Goal: Information Seeking & Learning: Find specific fact

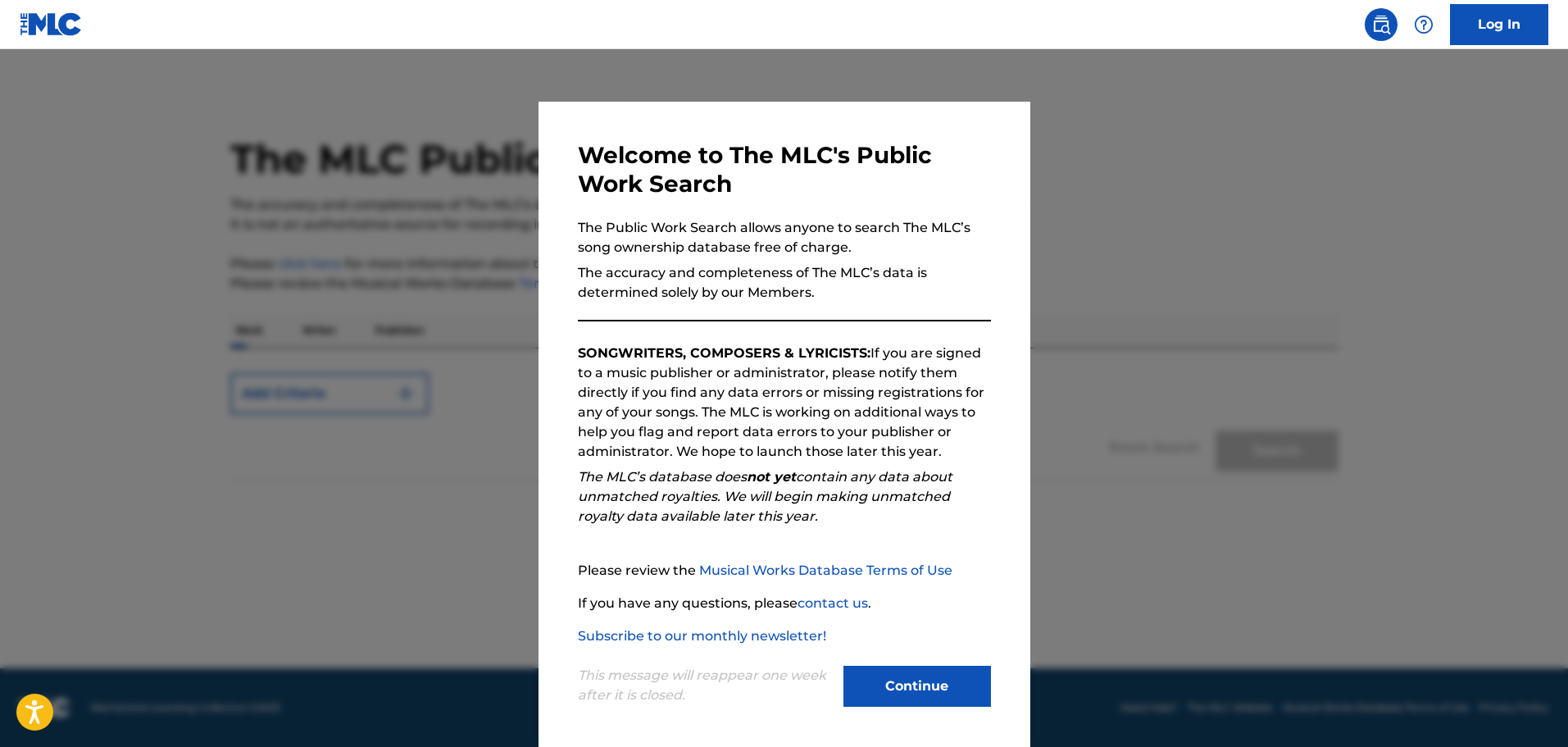
click at [927, 694] on button "Continue" at bounding box center [917, 686] width 148 height 41
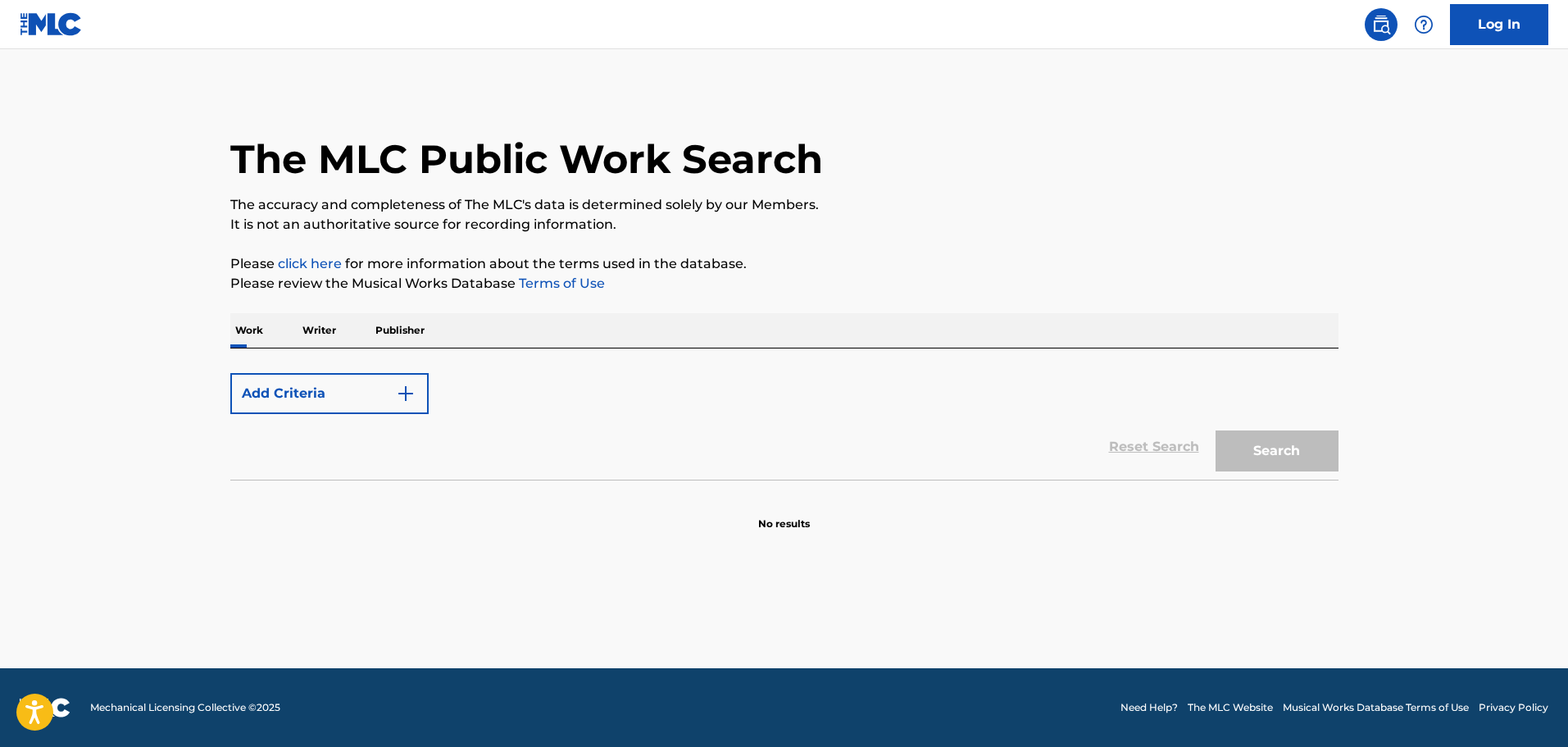
click at [357, 380] on button "Add Criteria" at bounding box center [329, 393] width 198 height 41
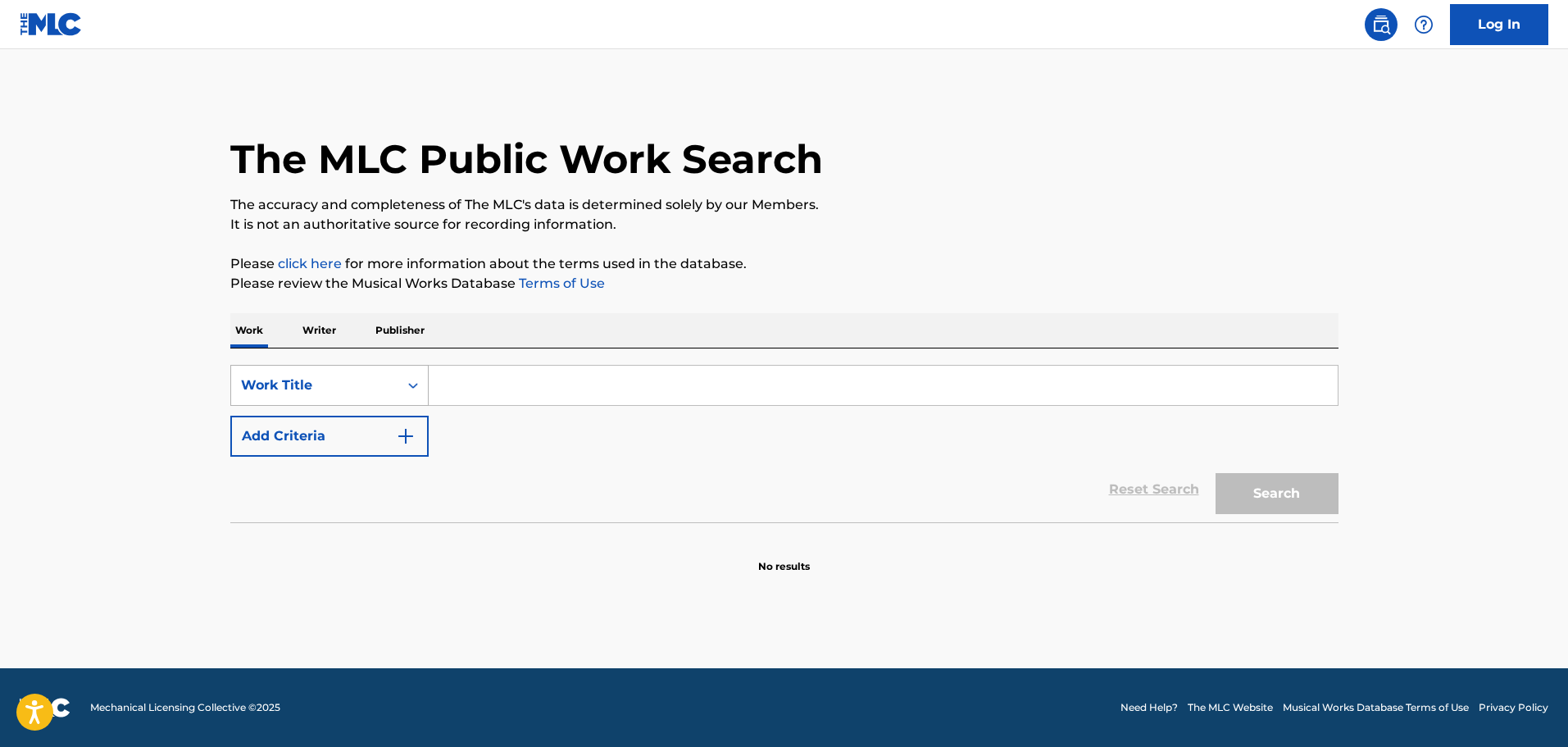
click at [368, 366] on div "Work Title" at bounding box center [329, 385] width 198 height 41
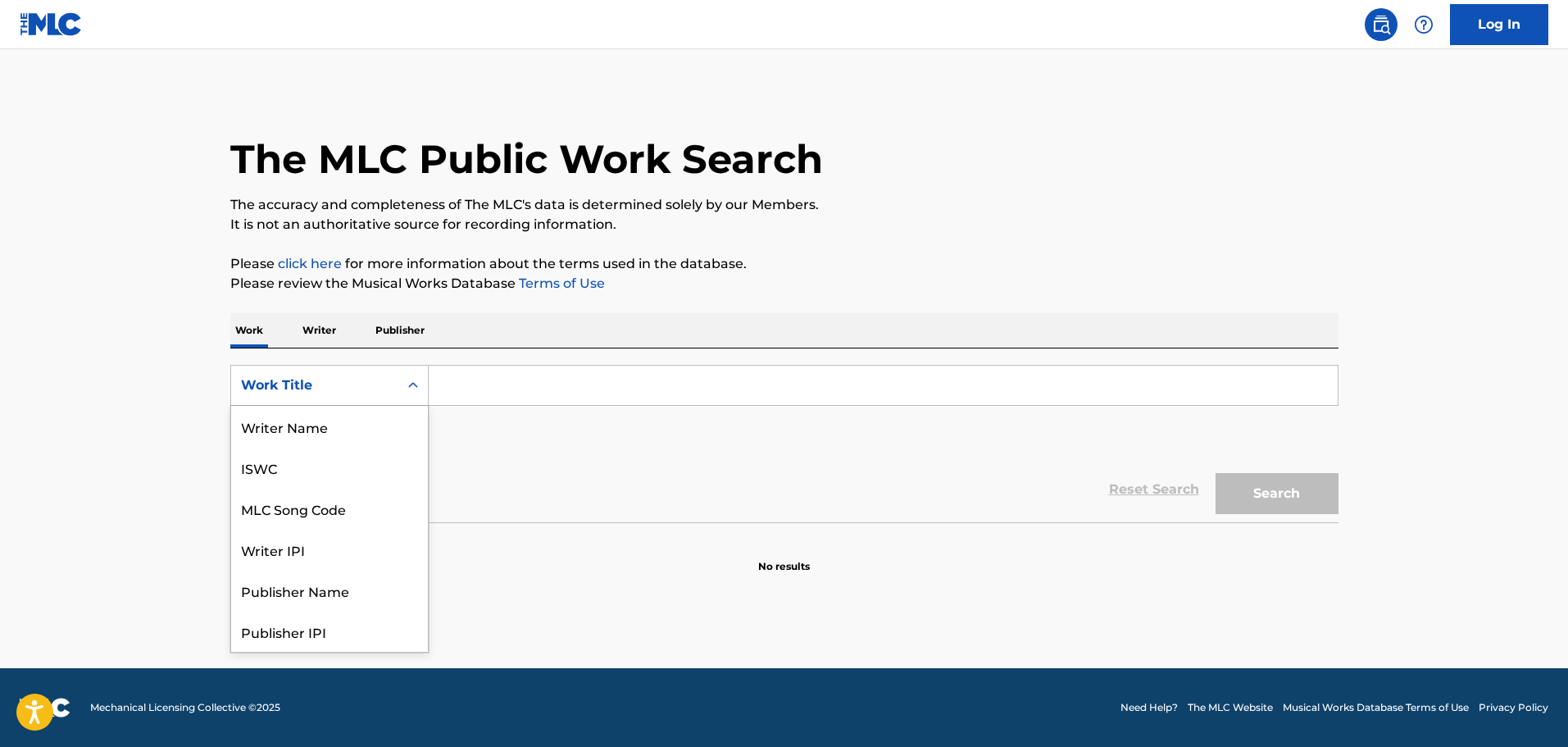
scroll to position [82, 0]
click at [342, 434] on div "MLC Song Code" at bounding box center [329, 425] width 197 height 41
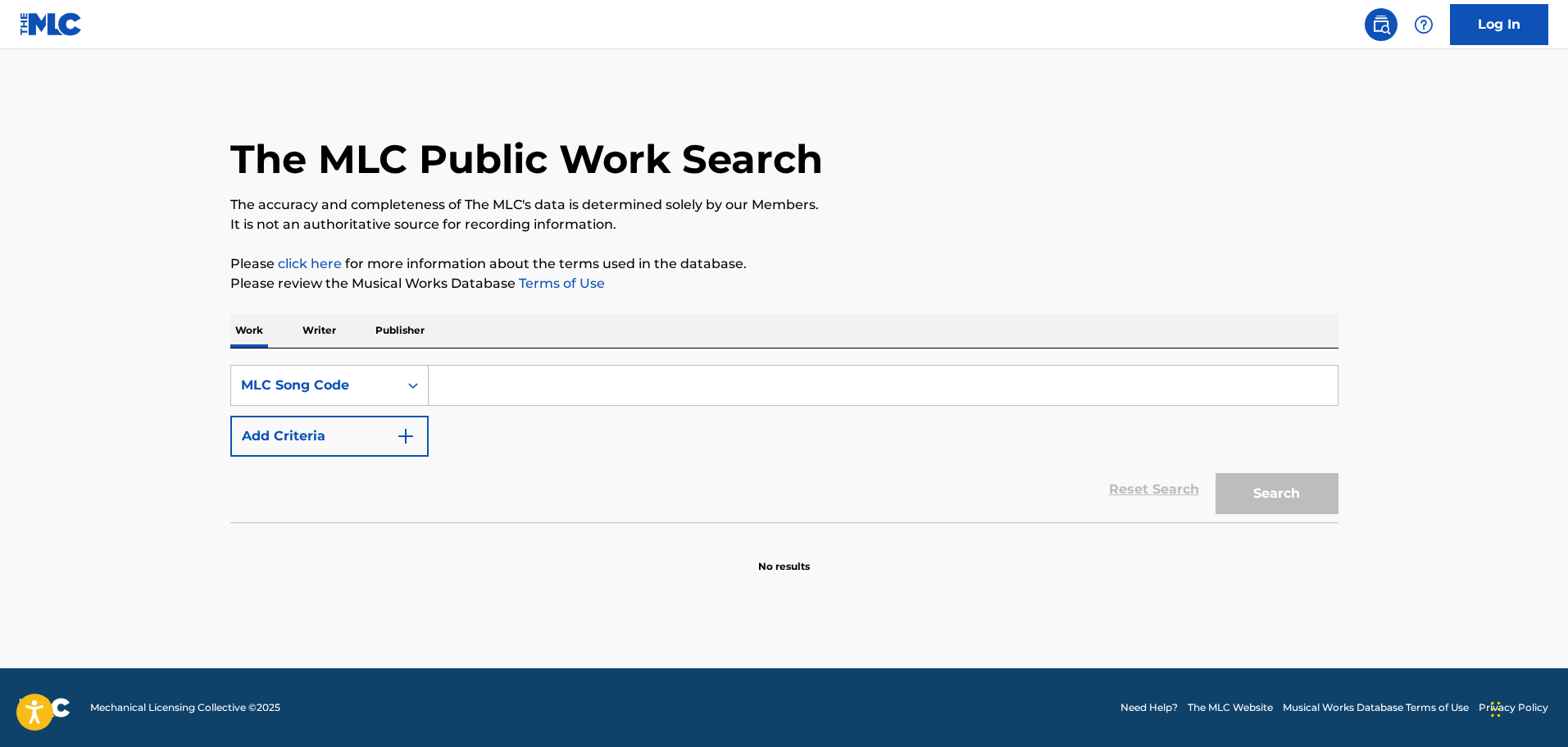
drag, startPoint x: 502, startPoint y: 396, endPoint x: 512, endPoint y: 390, distance: 11.7
click at [502, 395] on input "Search Form" at bounding box center [883, 385] width 909 height 39
paste input "TB7VYQ"
type input "TB7VYQ"
click at [1284, 492] on button "Search" at bounding box center [1277, 492] width 123 height 41
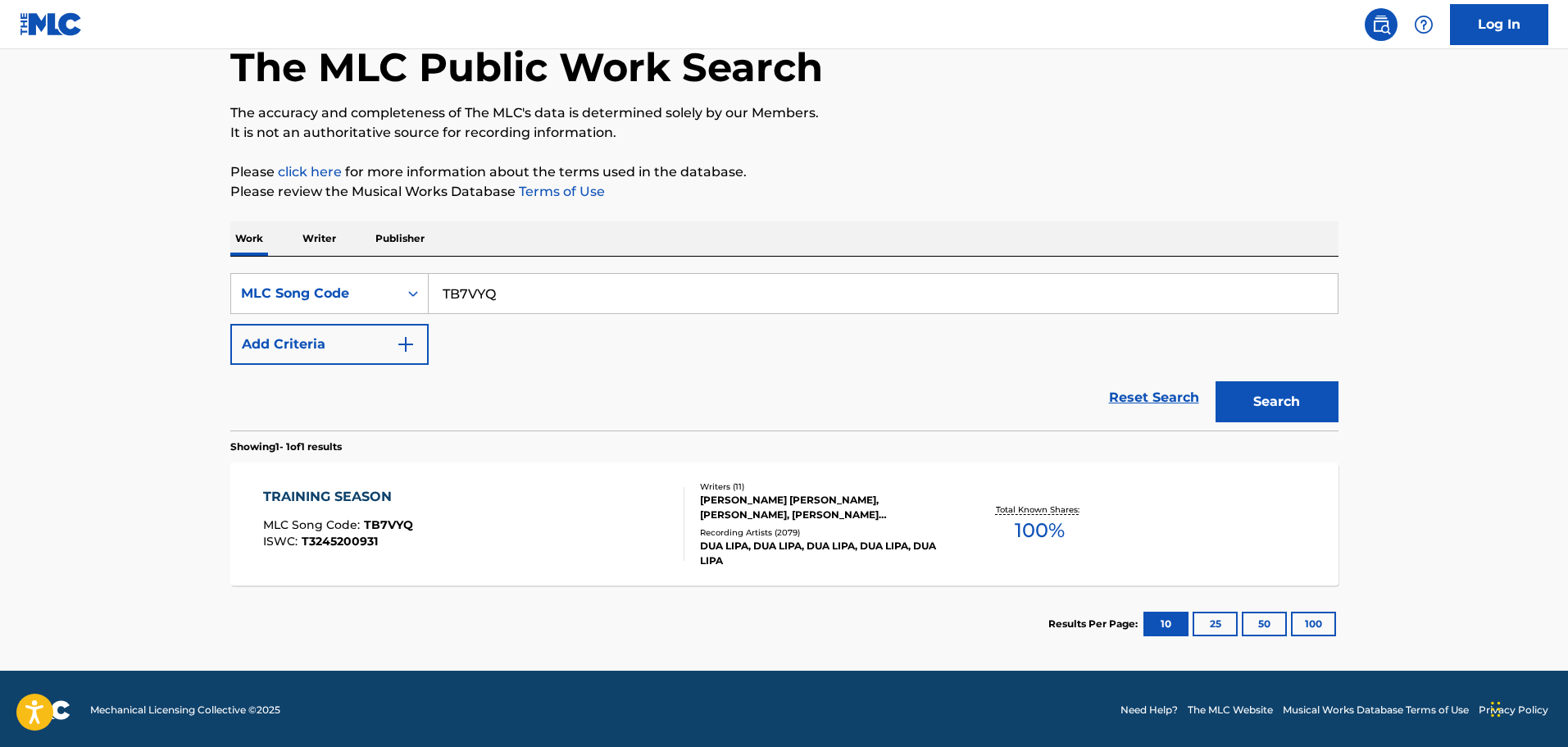
scroll to position [95, 0]
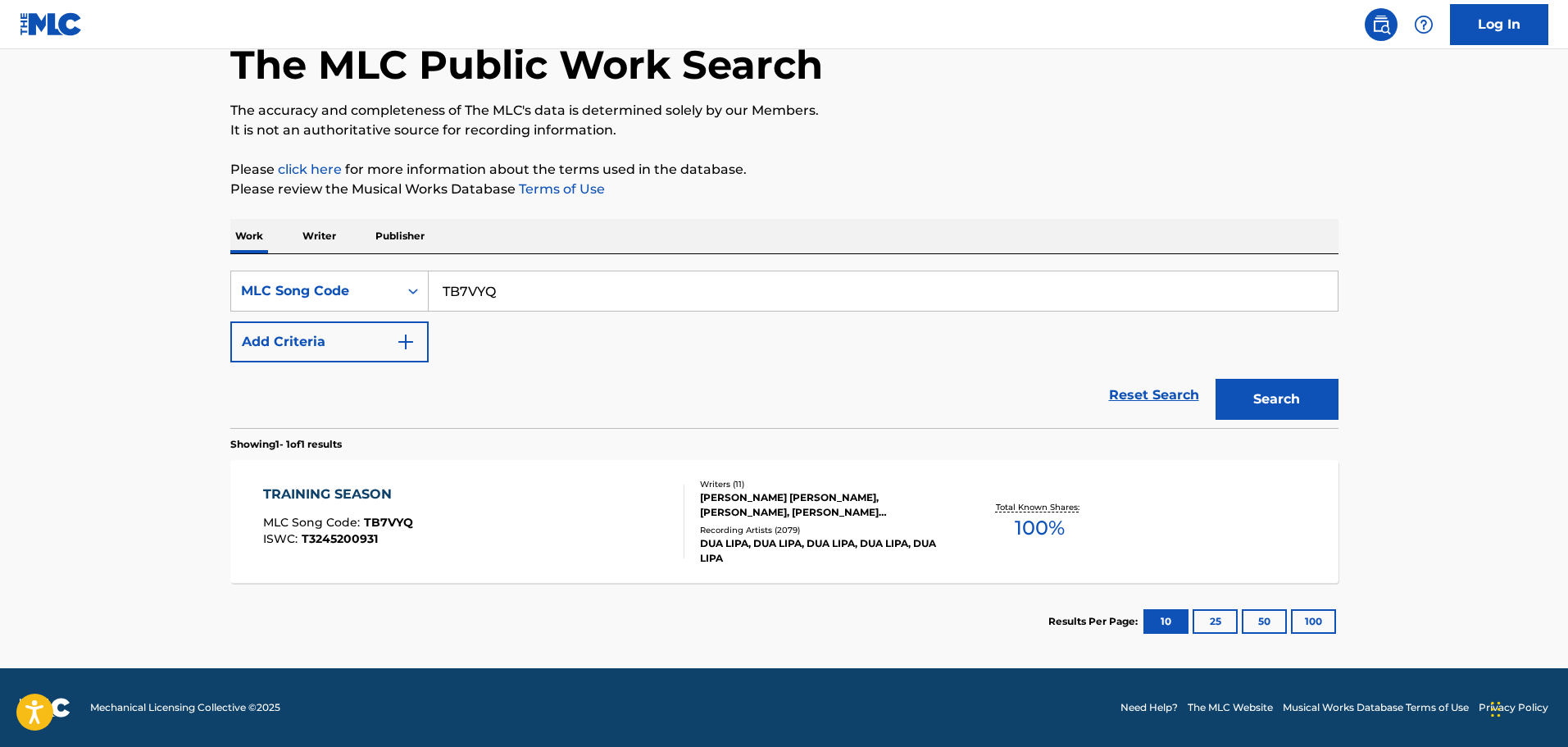
click at [545, 497] on div "TRAINING SEASON MLC Song Code : TB7VYQ ISWC : T3245200931" at bounding box center [473, 521] width 421 height 74
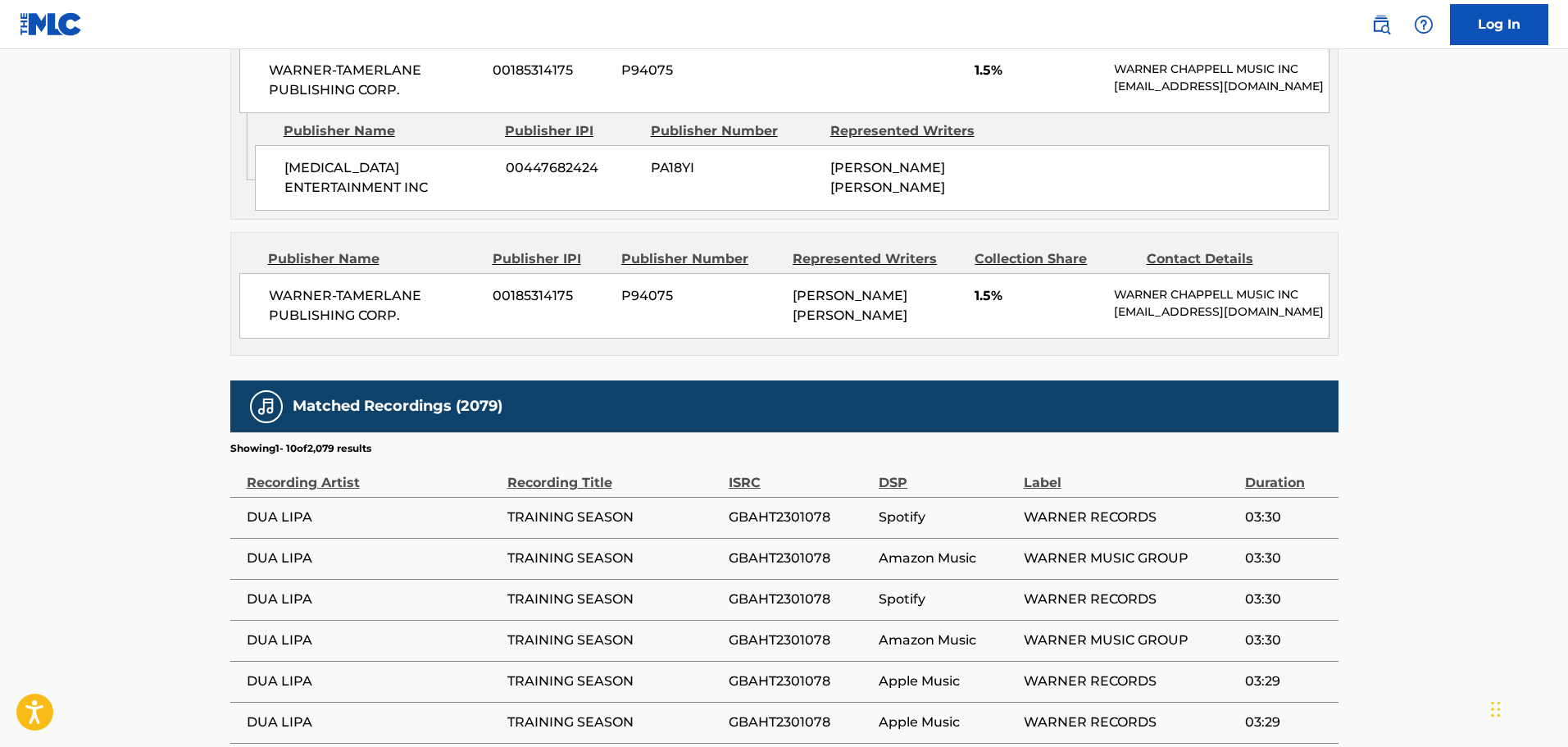
scroll to position [4552, 0]
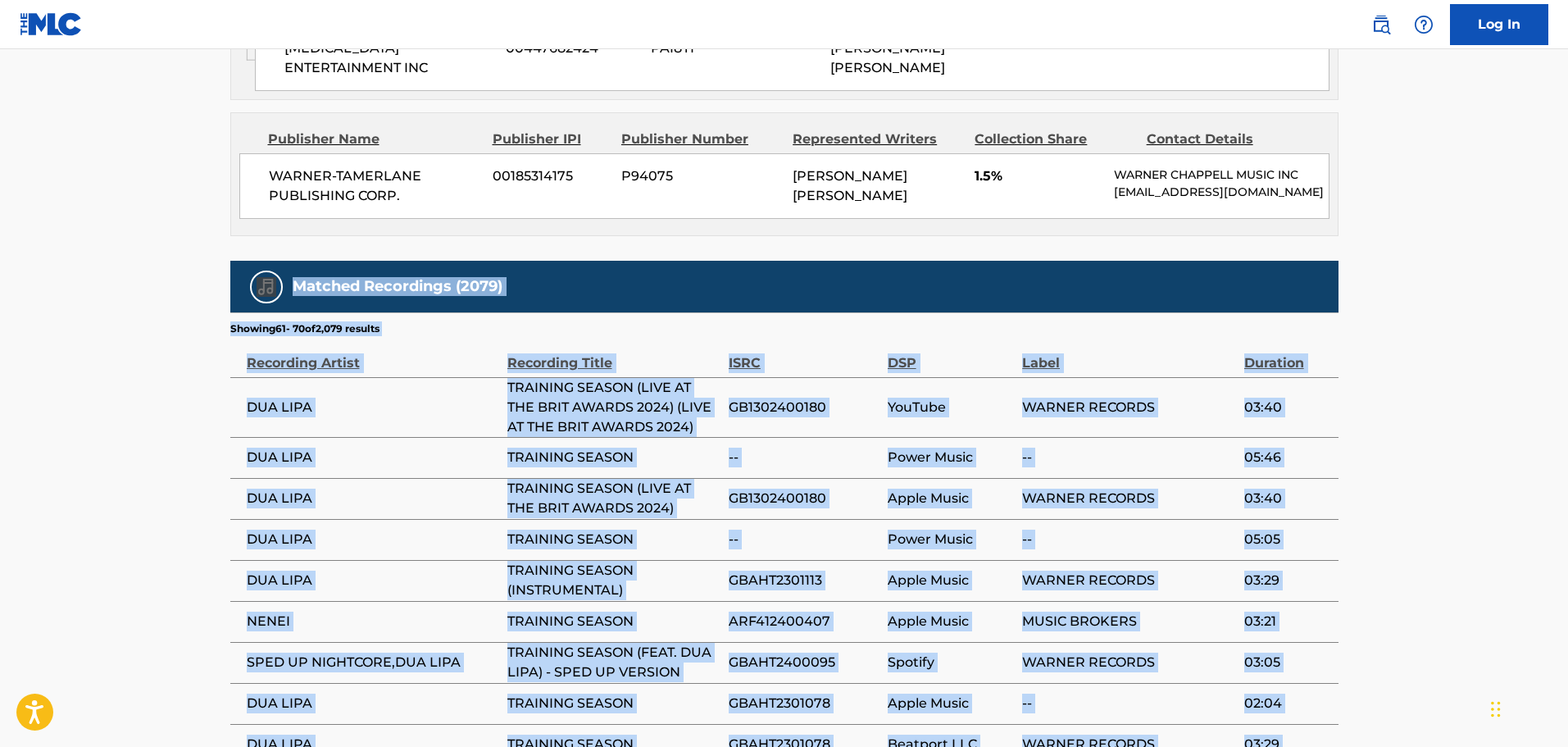
click at [516, 693] on span "TRAINING SEASON" at bounding box center [614, 703] width 213 height 20
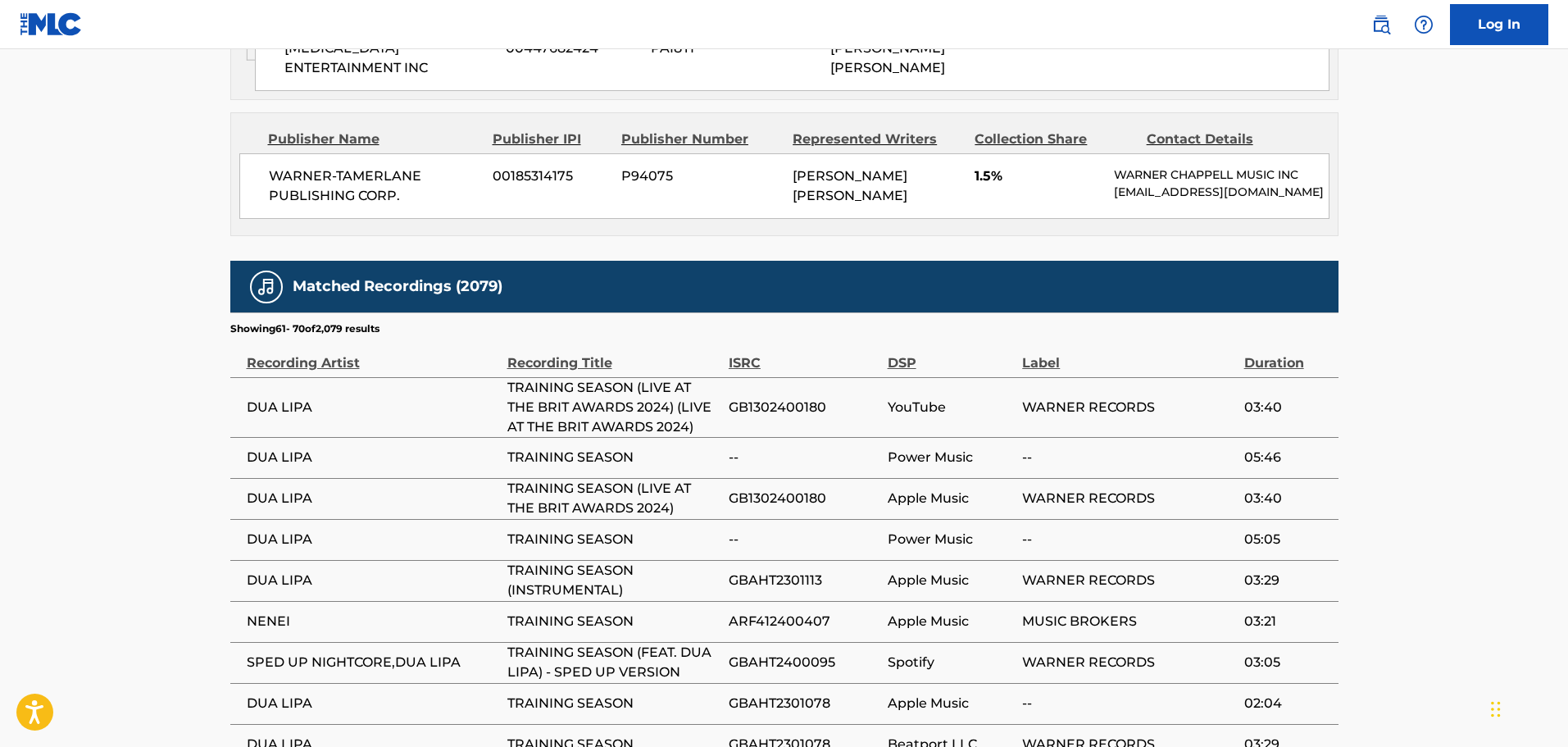
click at [901, 397] on span "YouTube" at bounding box center [951, 407] width 127 height 20
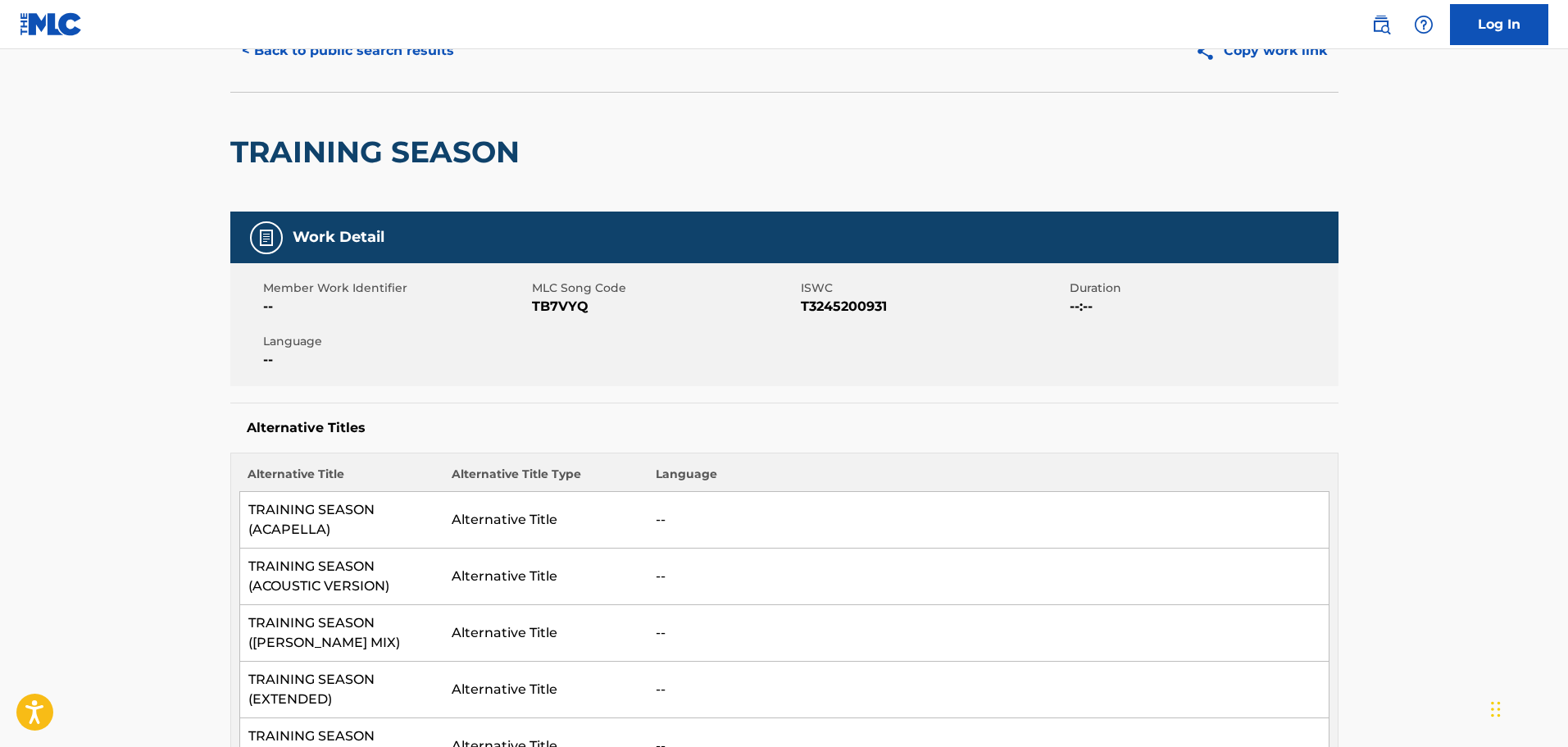
scroll to position [0, 0]
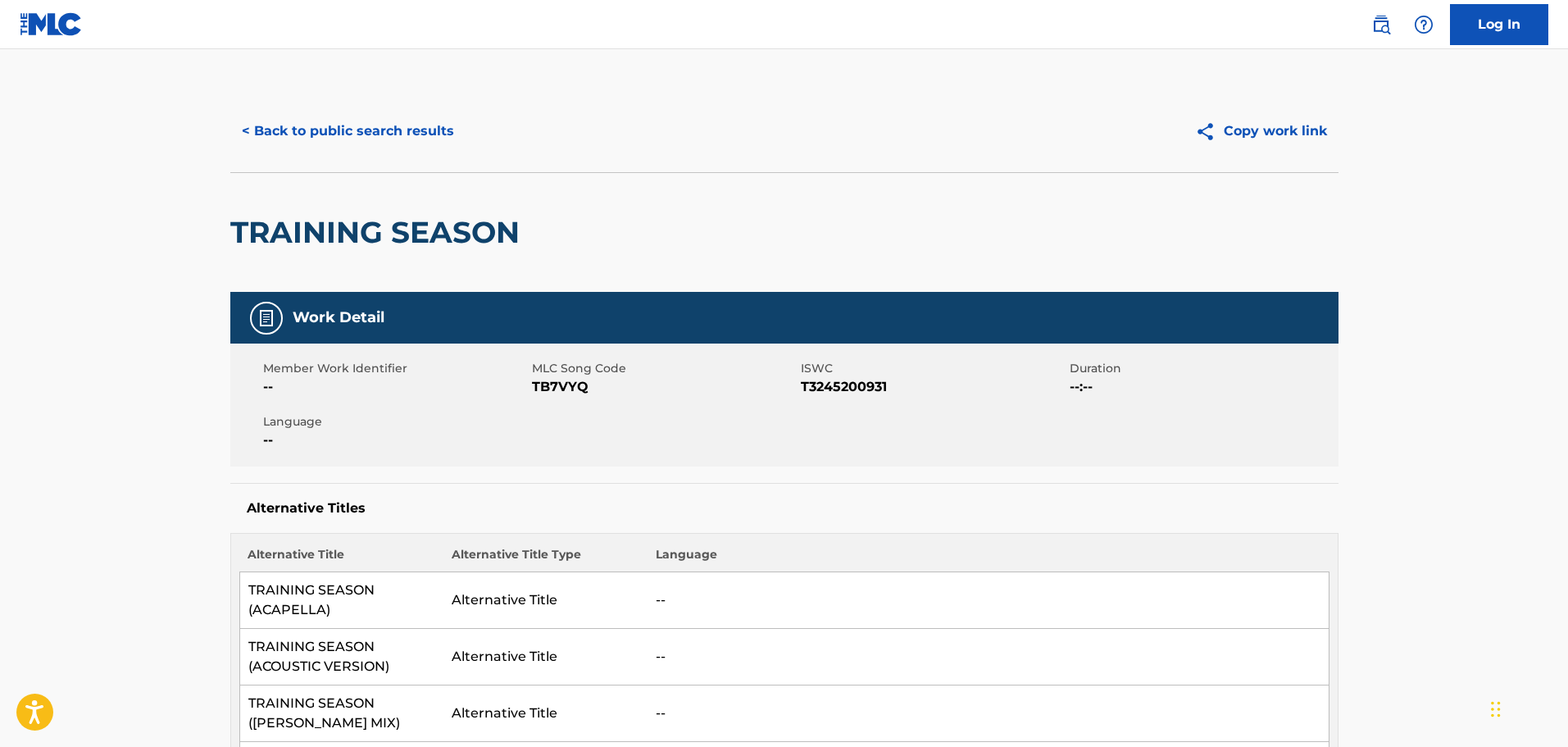
click at [570, 390] on span "TB7VYQ" at bounding box center [664, 387] width 265 height 20
copy span "TB7VYQ"
click at [793, 42] on nav "Log In" at bounding box center [784, 24] width 1568 height 49
